Goal: Check status: Check status

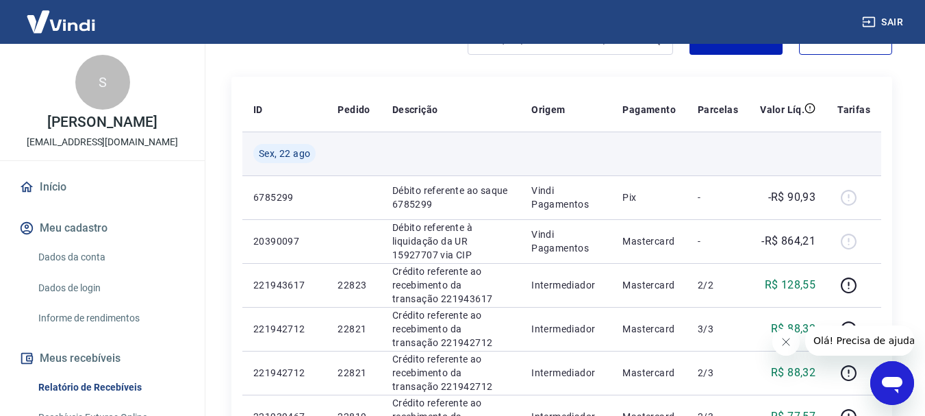
scroll to position [205, 0]
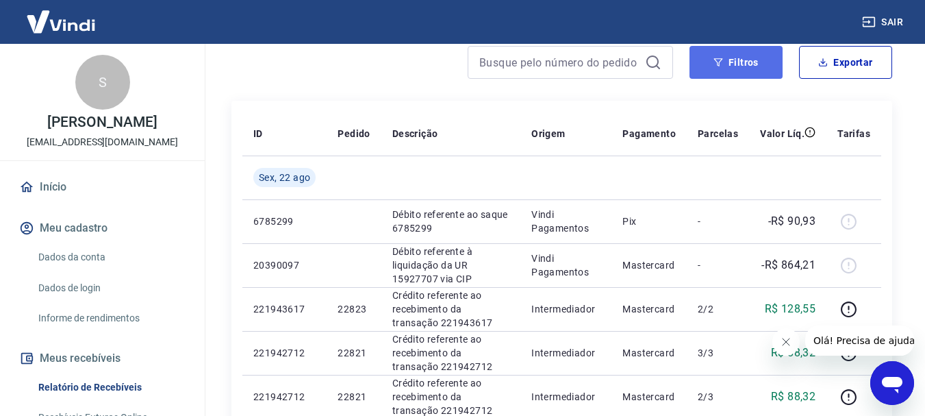
click at [742, 62] on button "Filtros" at bounding box center [736, 62] width 93 height 33
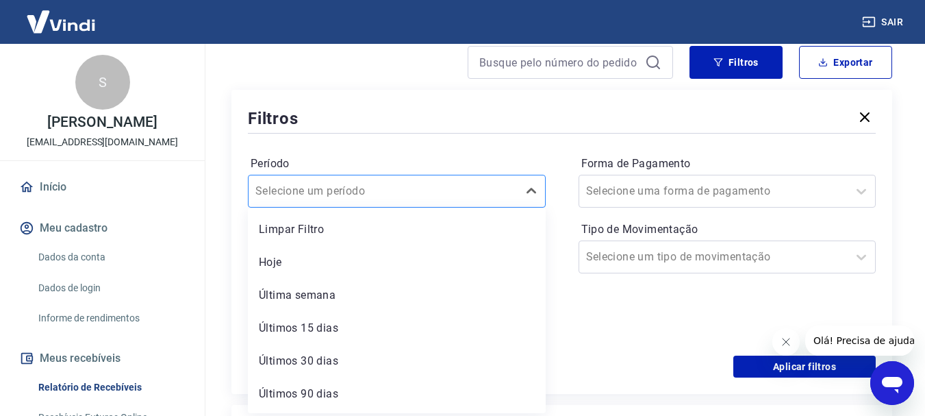
click at [357, 188] on input "Período" at bounding box center [324, 191] width 138 height 16
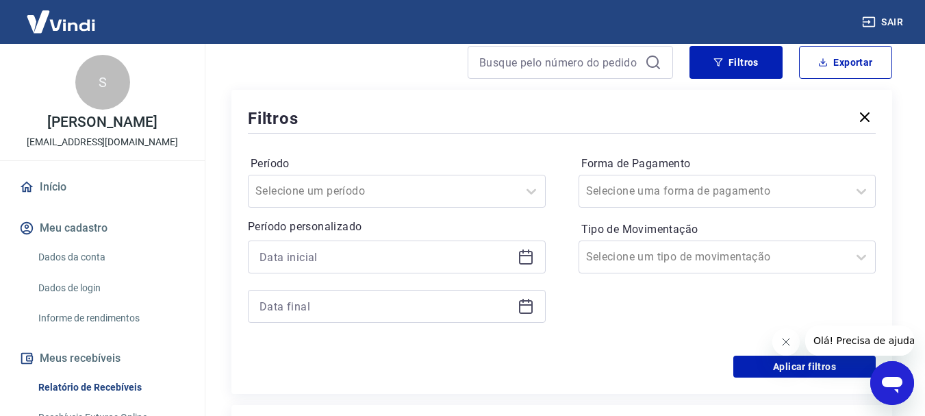
click at [305, 131] on div at bounding box center [562, 133] width 628 height 6
click at [646, 184] on input "Forma de Pagamento" at bounding box center [655, 191] width 138 height 16
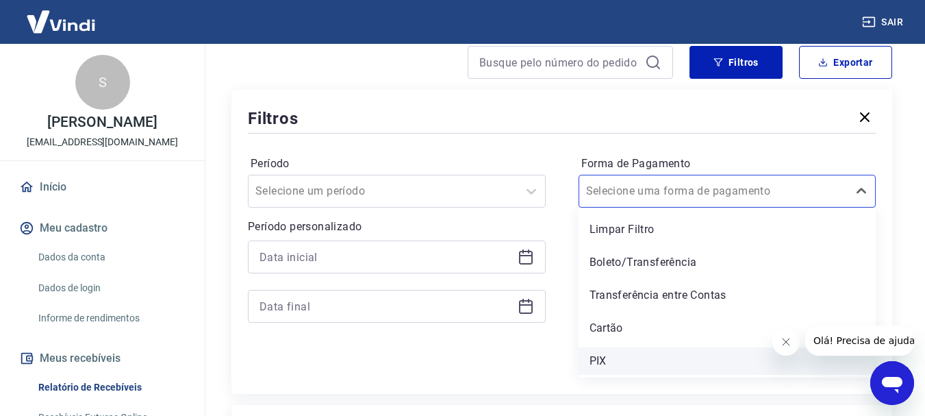
click at [640, 357] on div "PIX" at bounding box center [728, 360] width 298 height 27
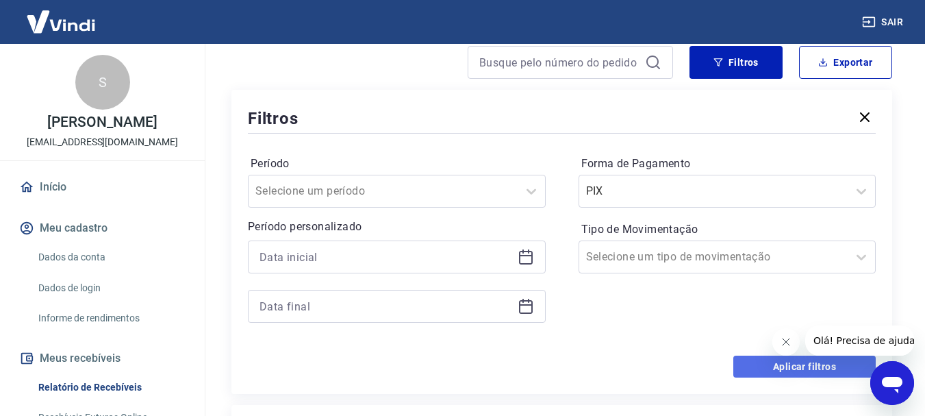
click at [747, 369] on button "Aplicar filtros" at bounding box center [804, 366] width 142 height 22
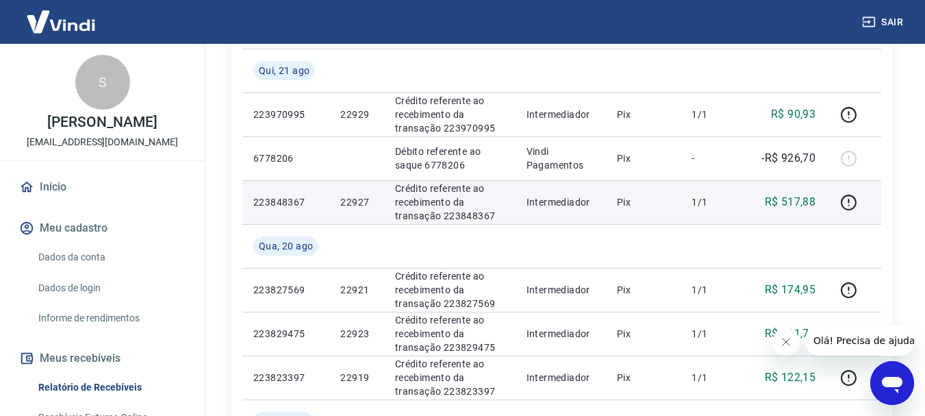
scroll to position [479, 0]
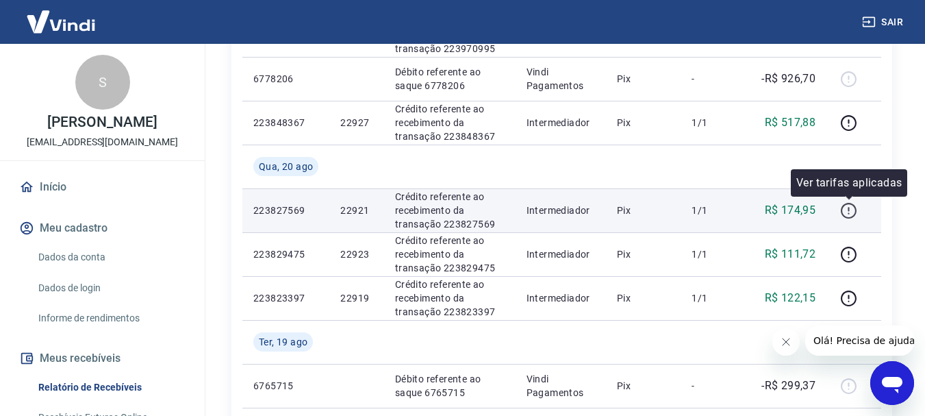
click at [848, 216] on icon "button" at bounding box center [848, 210] width 17 height 17
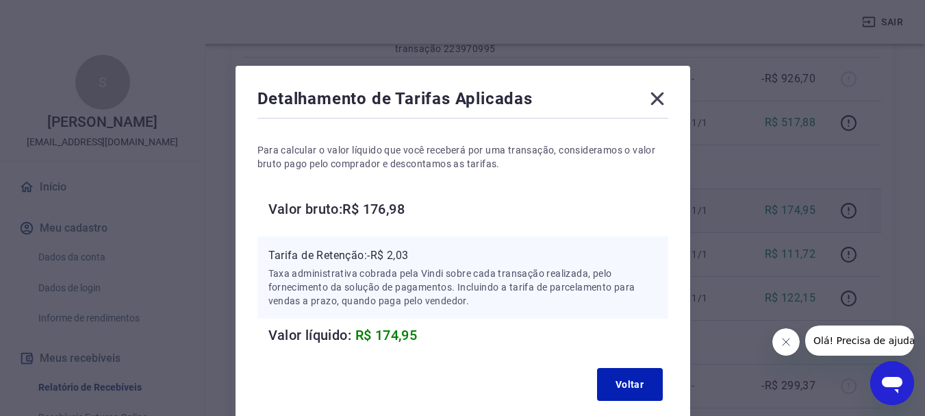
click at [674, 96] on div "Detalhamento de Tarifas Aplicadas Para calcular o valor líquido que você recebe…" at bounding box center [463, 247] width 455 height 362
click at [659, 98] on icon at bounding box center [657, 99] width 22 height 22
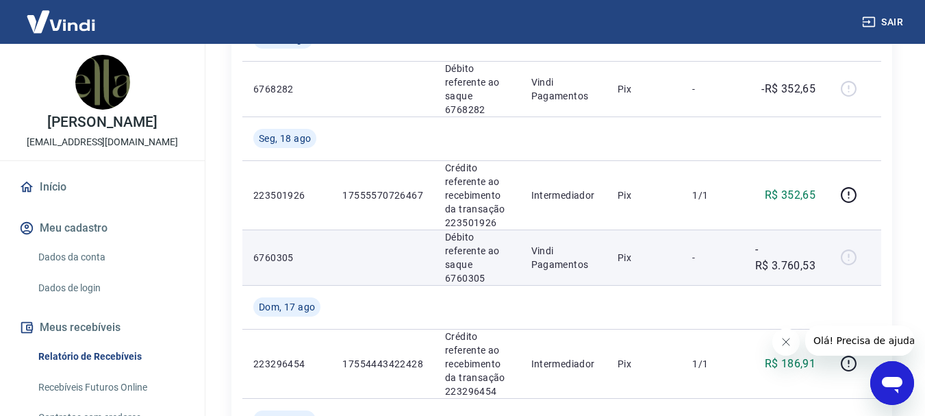
scroll to position [616, 0]
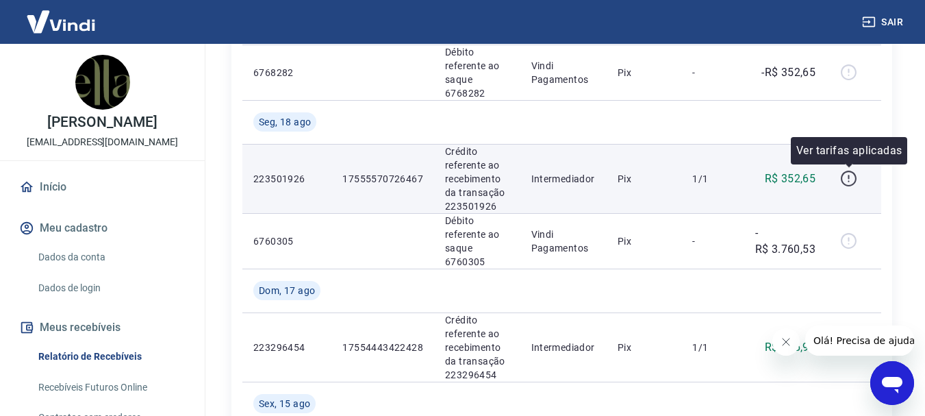
click at [844, 180] on icon "button" at bounding box center [848, 178] width 17 height 17
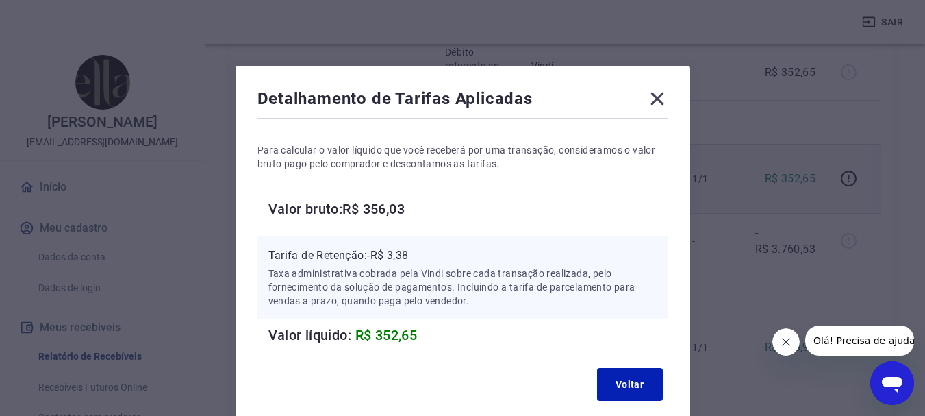
click at [656, 92] on icon at bounding box center [657, 99] width 22 height 22
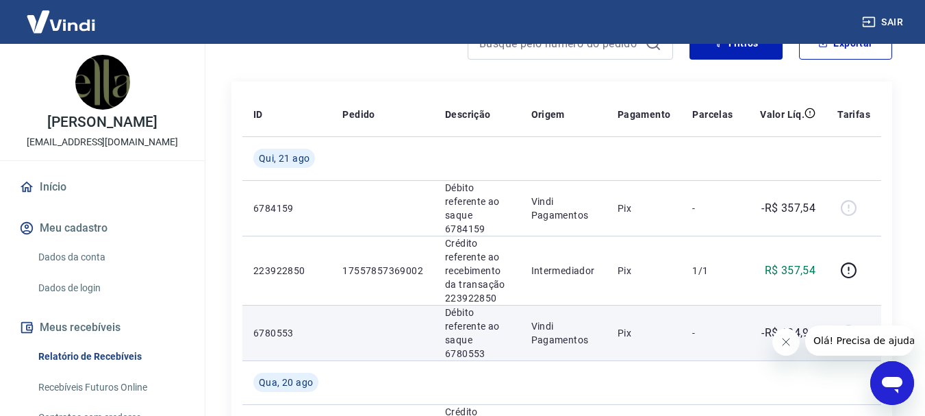
scroll to position [137, 0]
